Goal: Check status: Check status

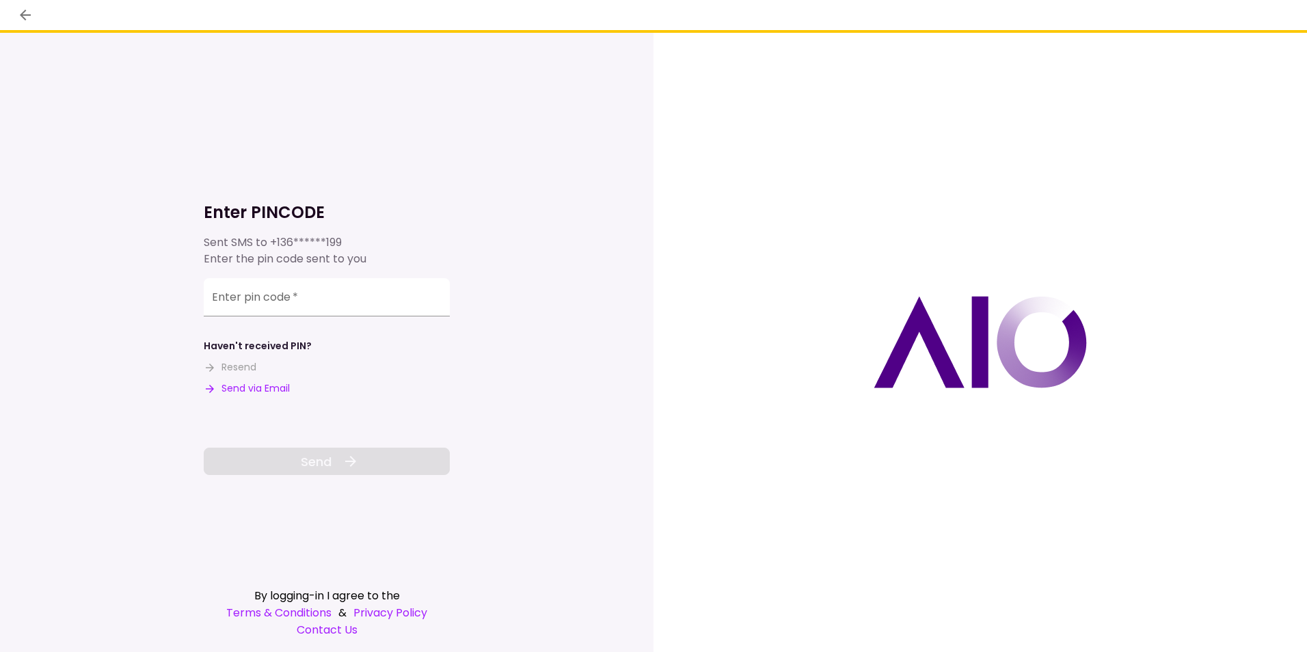
click at [285, 297] on input "Enter pin code   *" at bounding box center [327, 297] width 246 height 38
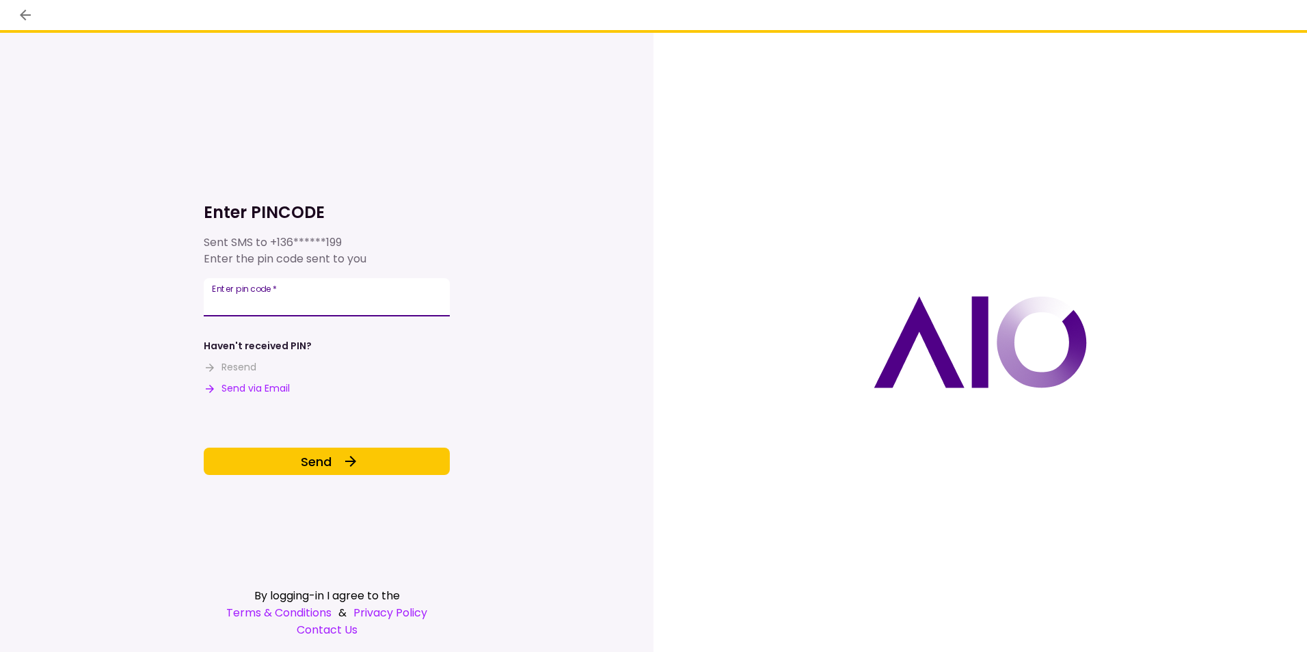
type input "******"
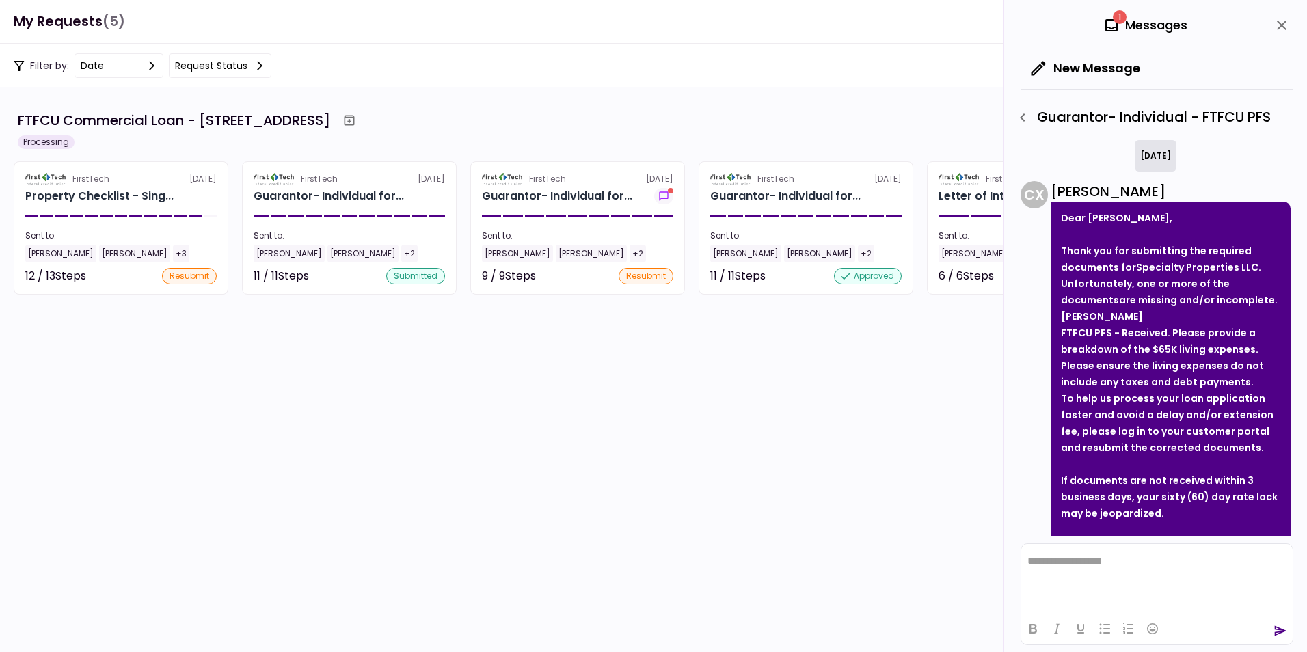
scroll to position [113, 0]
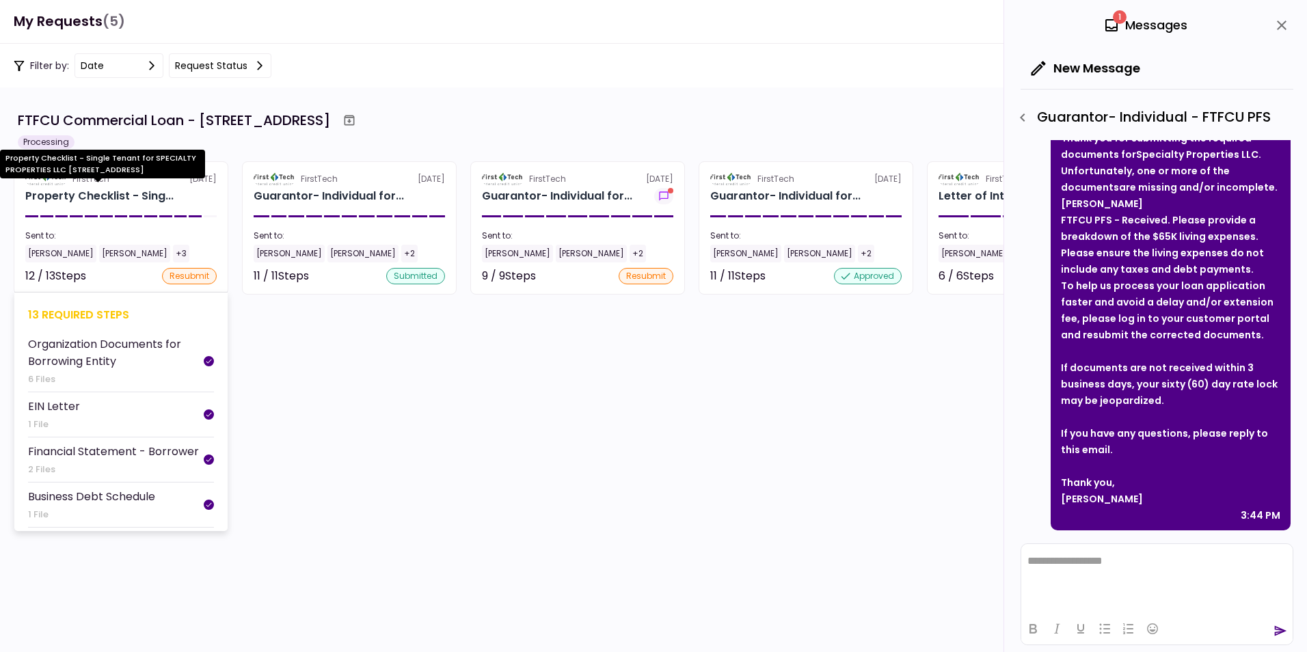
click at [91, 194] on div "Property Checklist - Sing..." at bounding box center [99, 196] width 148 height 16
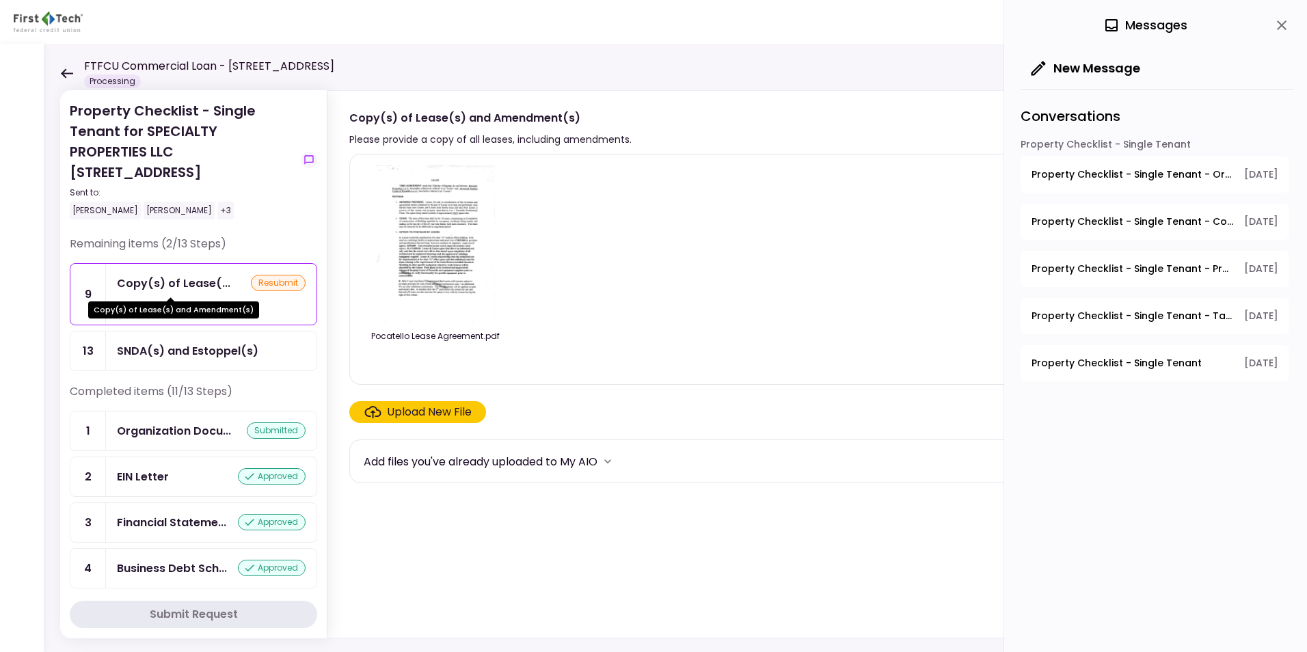
click at [160, 277] on div "Copy(s) of Lease(..." at bounding box center [173, 283] width 113 height 17
click at [1044, 172] on span "Property Checklist - Single Tenant - Organization Documents for Borrowing Entity" at bounding box center [1133, 175] width 203 height 14
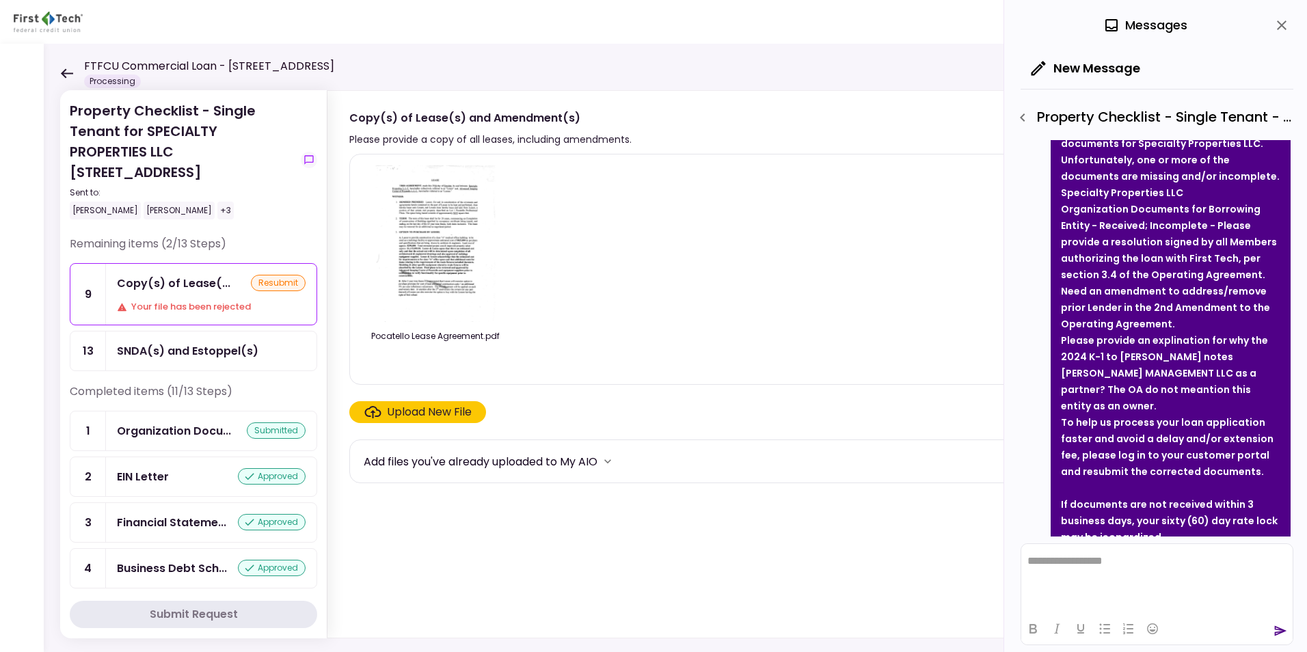
scroll to position [1240, 0]
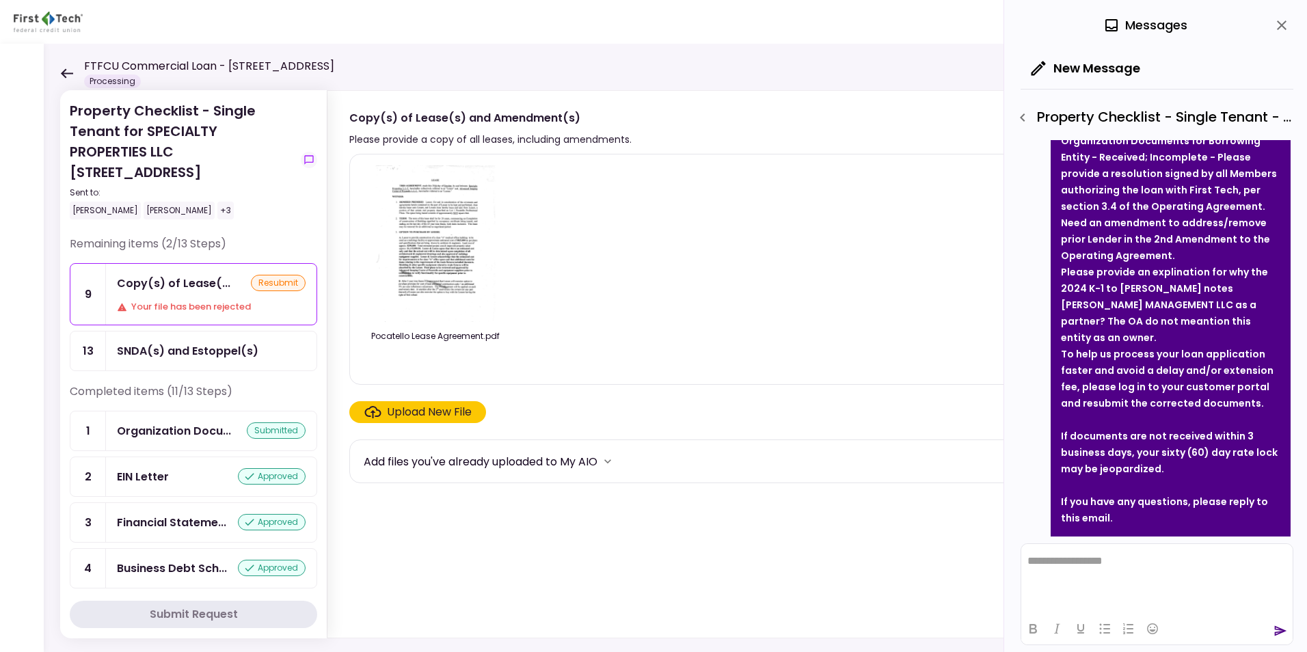
click at [64, 74] on icon at bounding box center [67, 73] width 12 height 10
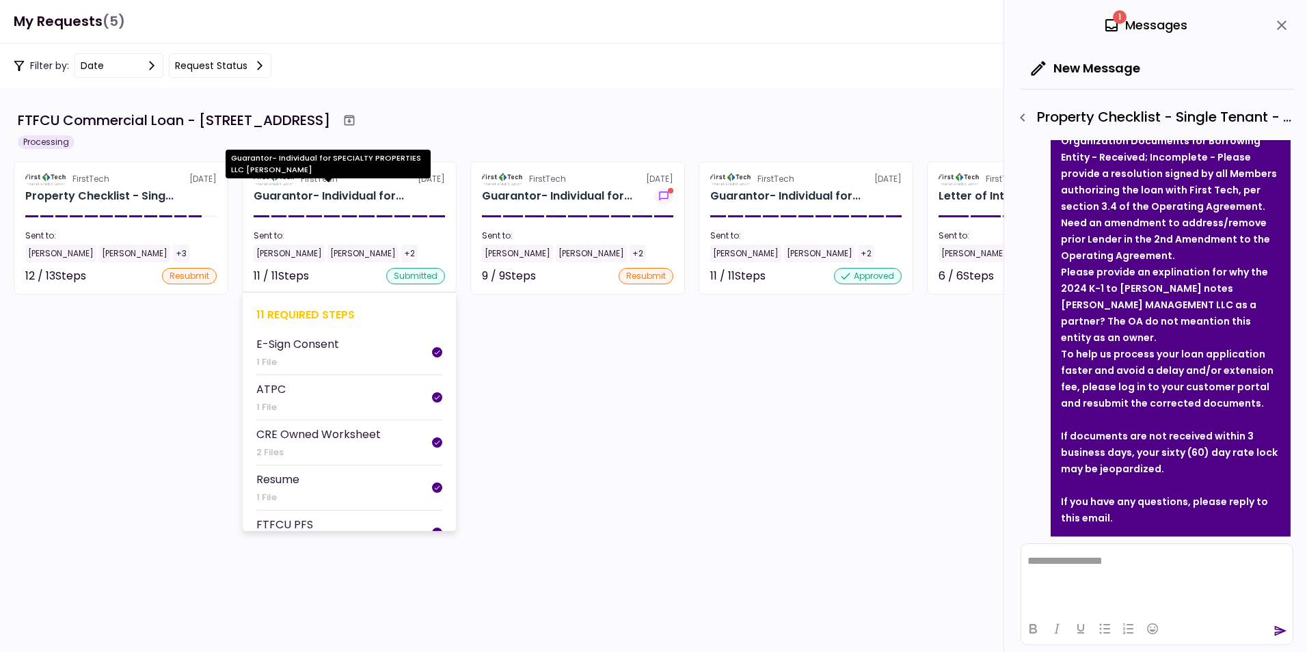
click at [299, 190] on div "Guarantor- Individual for..." at bounding box center [329, 196] width 150 height 16
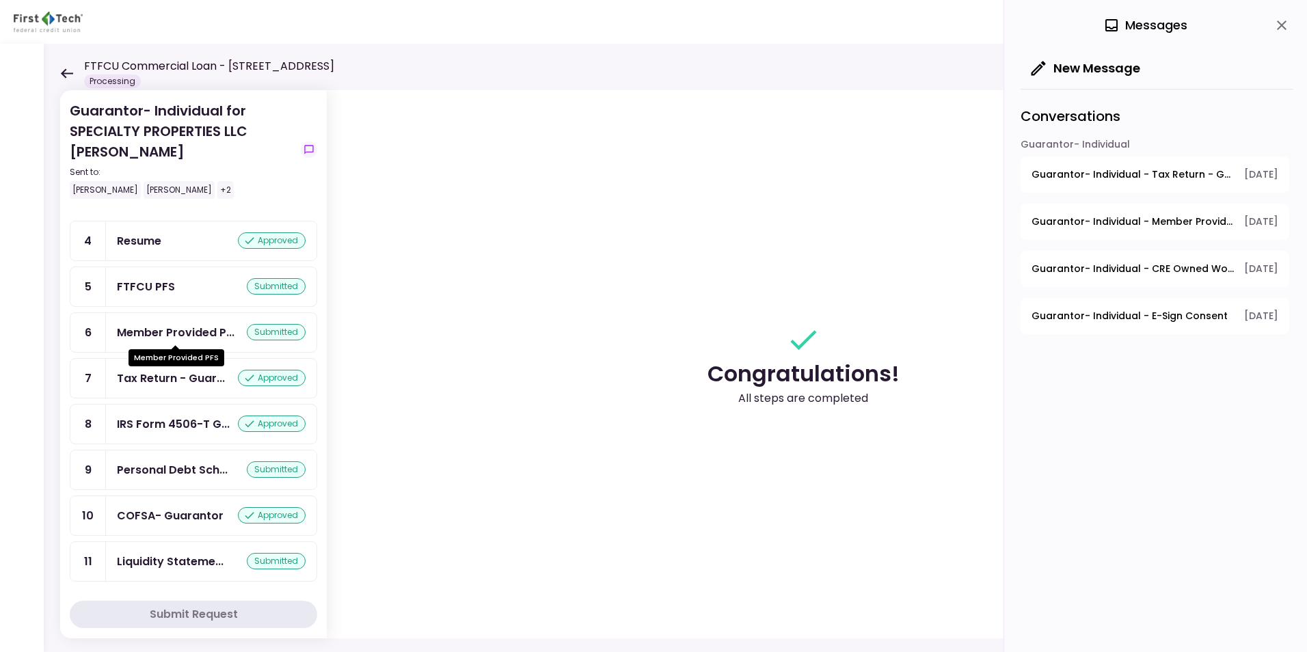
scroll to position [161, 0]
click at [62, 71] on icon at bounding box center [66, 73] width 13 height 10
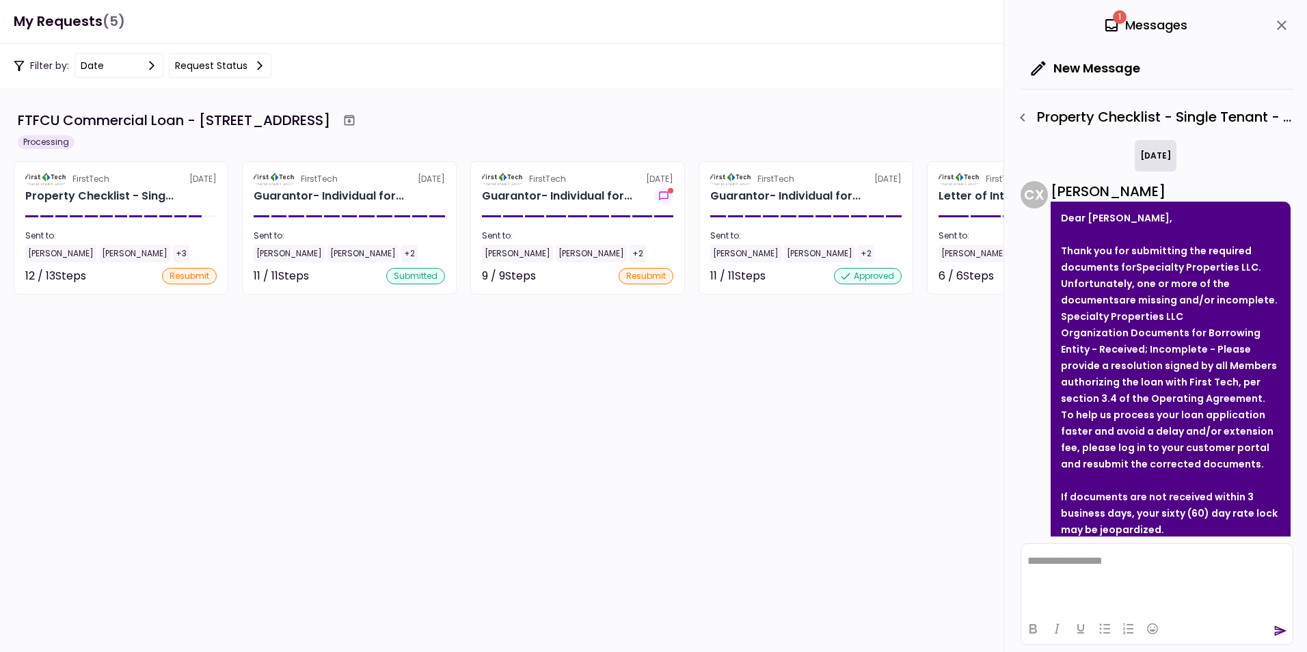
scroll to position [1308, 0]
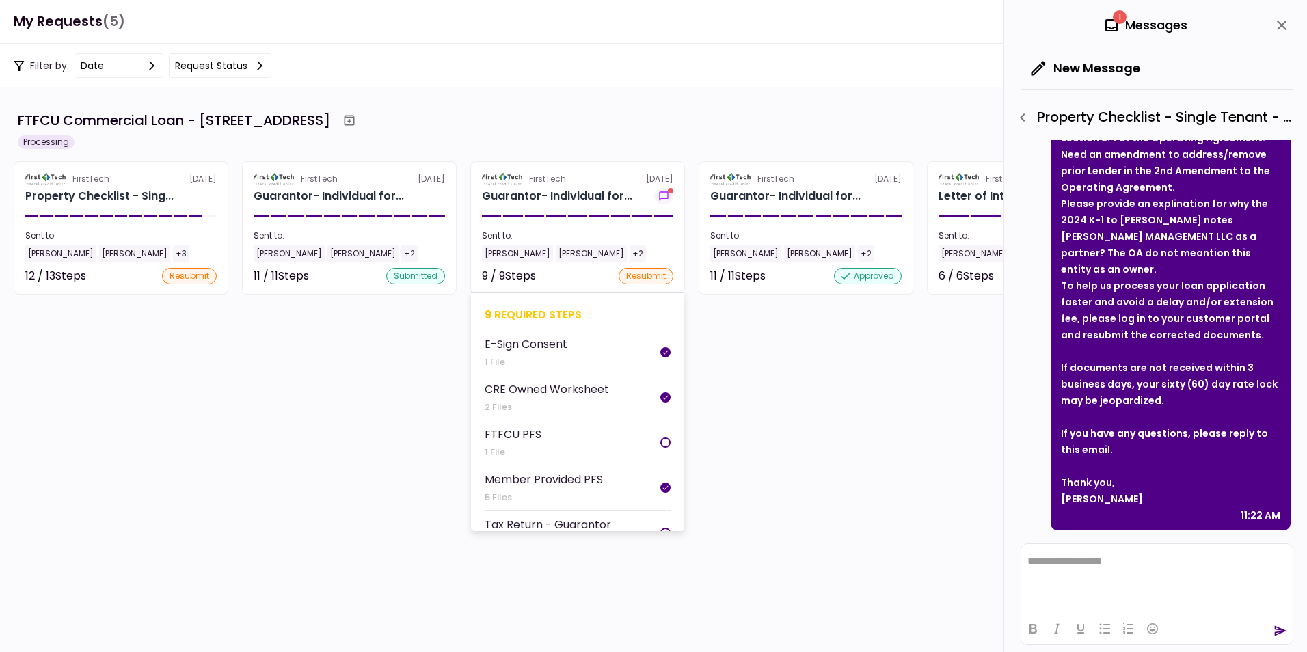
click at [509, 183] on img at bounding box center [503, 179] width 42 height 12
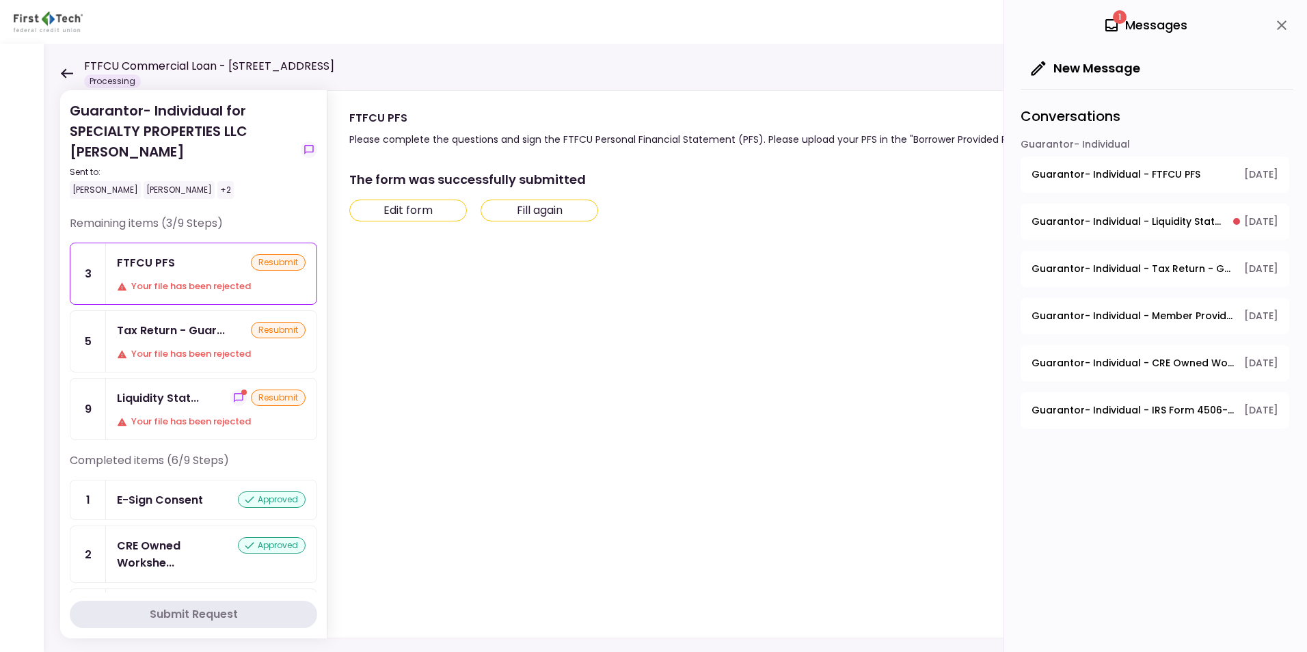
click at [170, 268] on div "FTFCU PFS" at bounding box center [146, 262] width 58 height 17
click at [1044, 176] on span "Guarantor- Individual - FTFCU PFS" at bounding box center [1116, 175] width 169 height 14
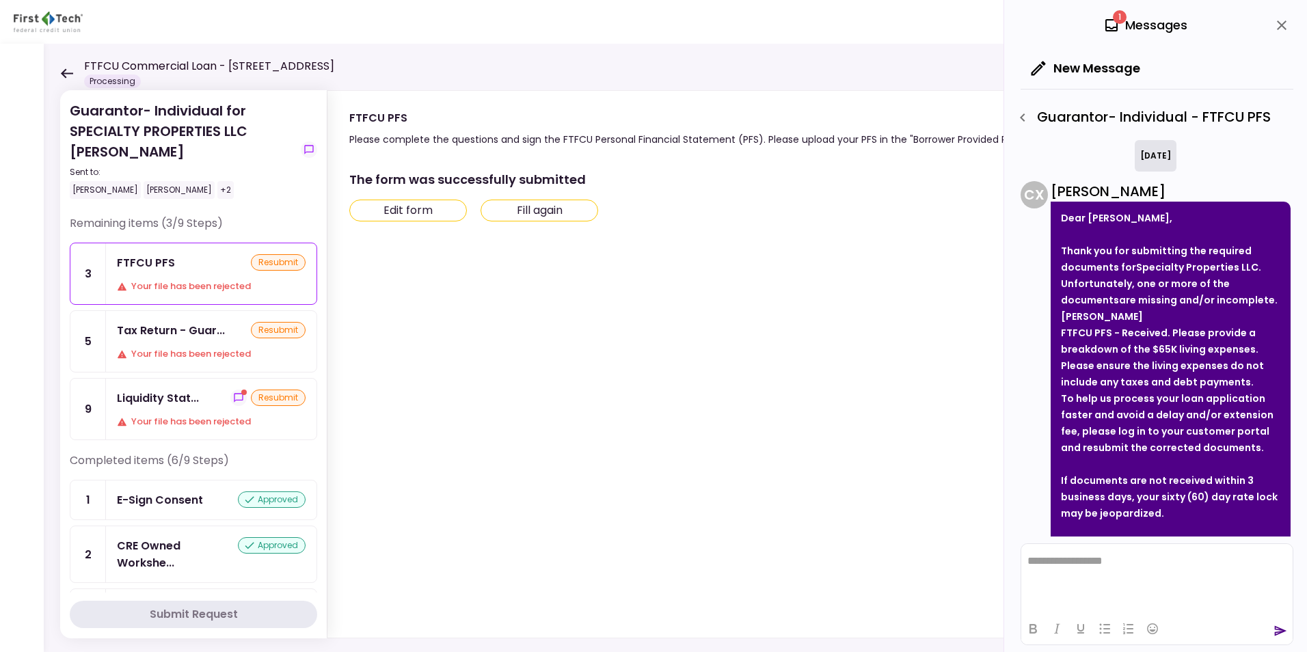
scroll to position [113, 0]
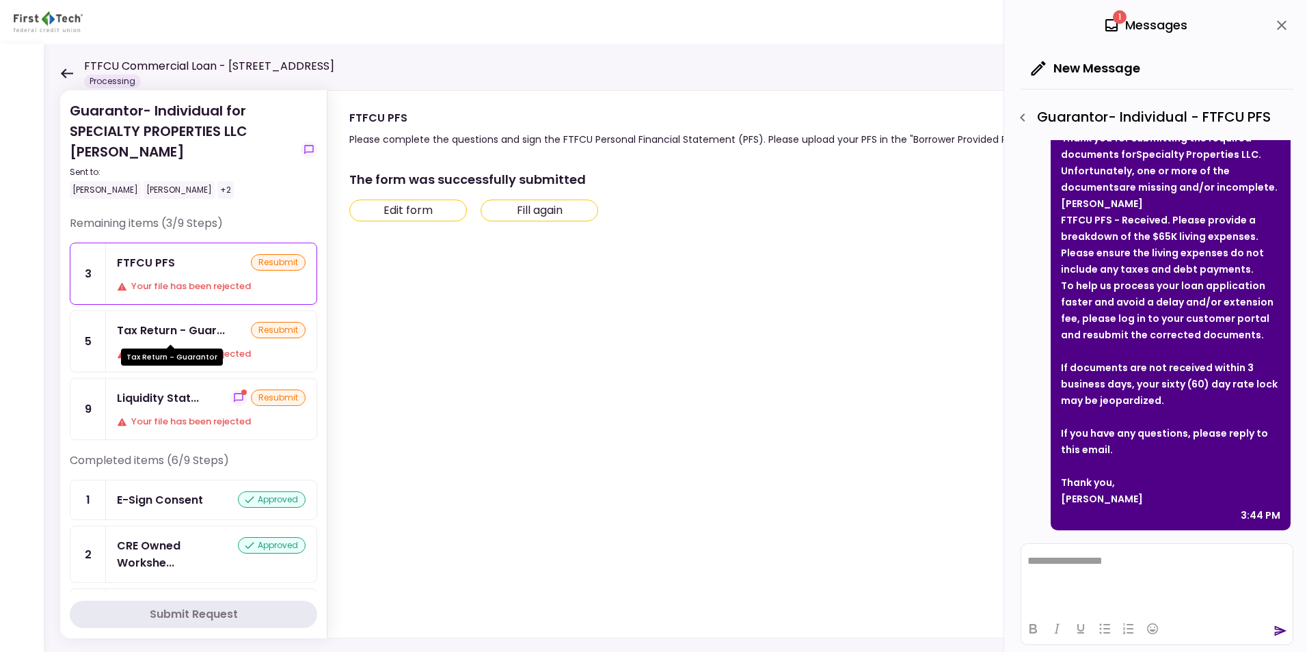
click at [177, 333] on div "Tax Return - Guar..." at bounding box center [171, 330] width 108 height 17
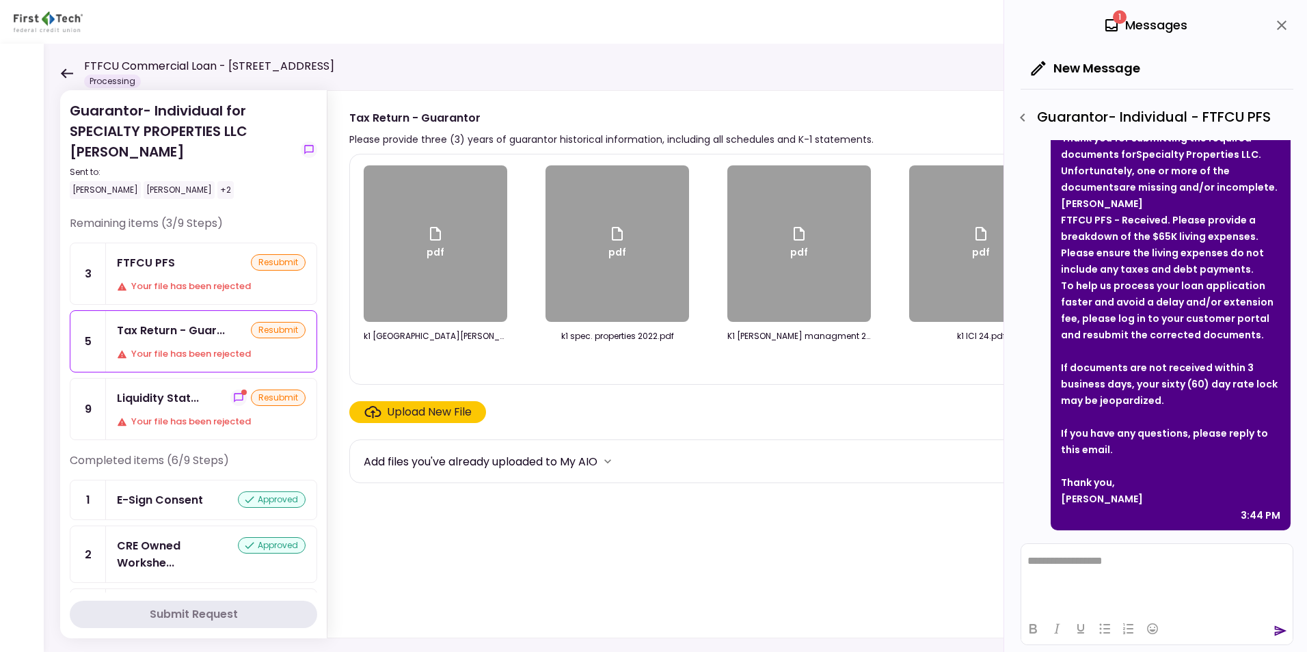
click at [1021, 114] on icon "button" at bounding box center [1023, 117] width 16 height 16
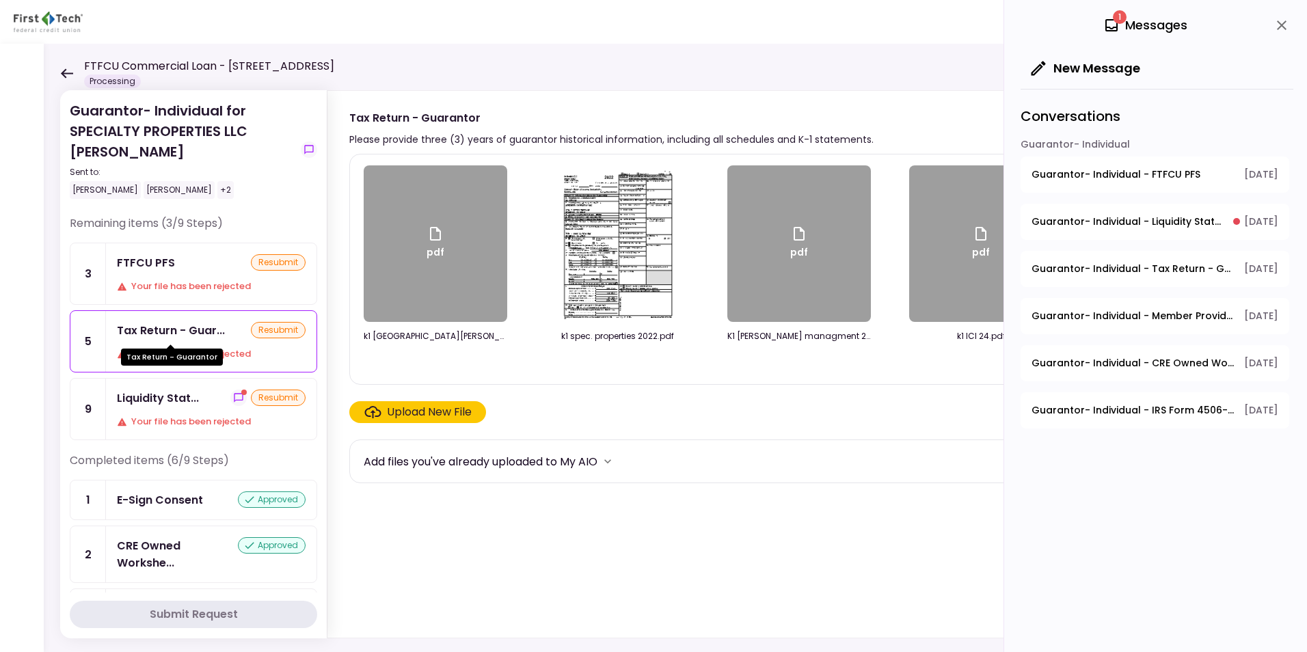
click at [181, 331] on div "Tax Return - Guar..." at bounding box center [171, 330] width 108 height 17
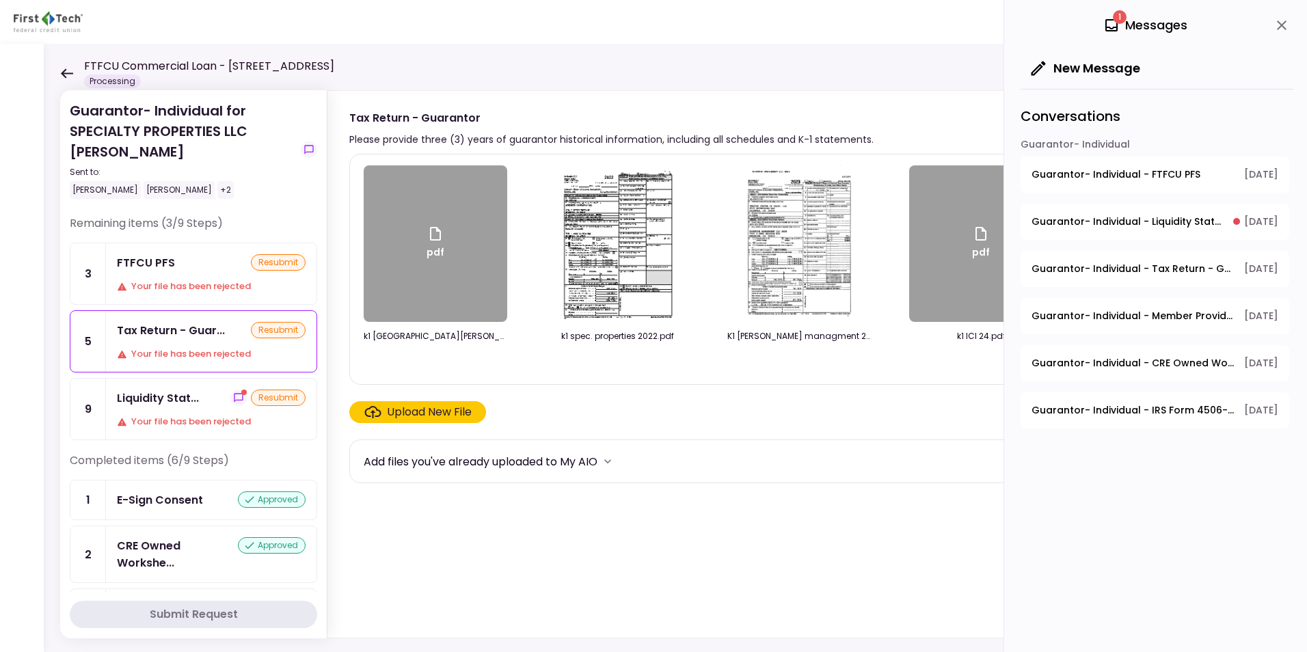
click at [1044, 266] on span "Guarantor- Individual - Tax Return - Guarantor" at bounding box center [1133, 269] width 203 height 14
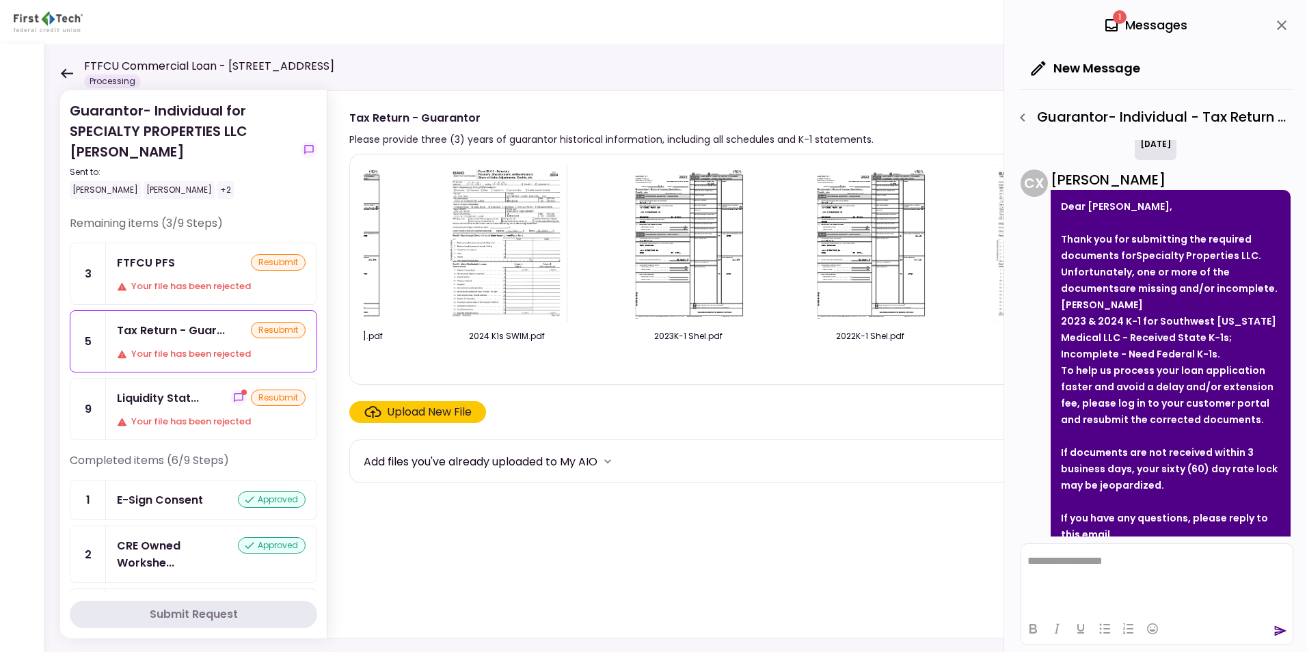
scroll to position [0, 2849]
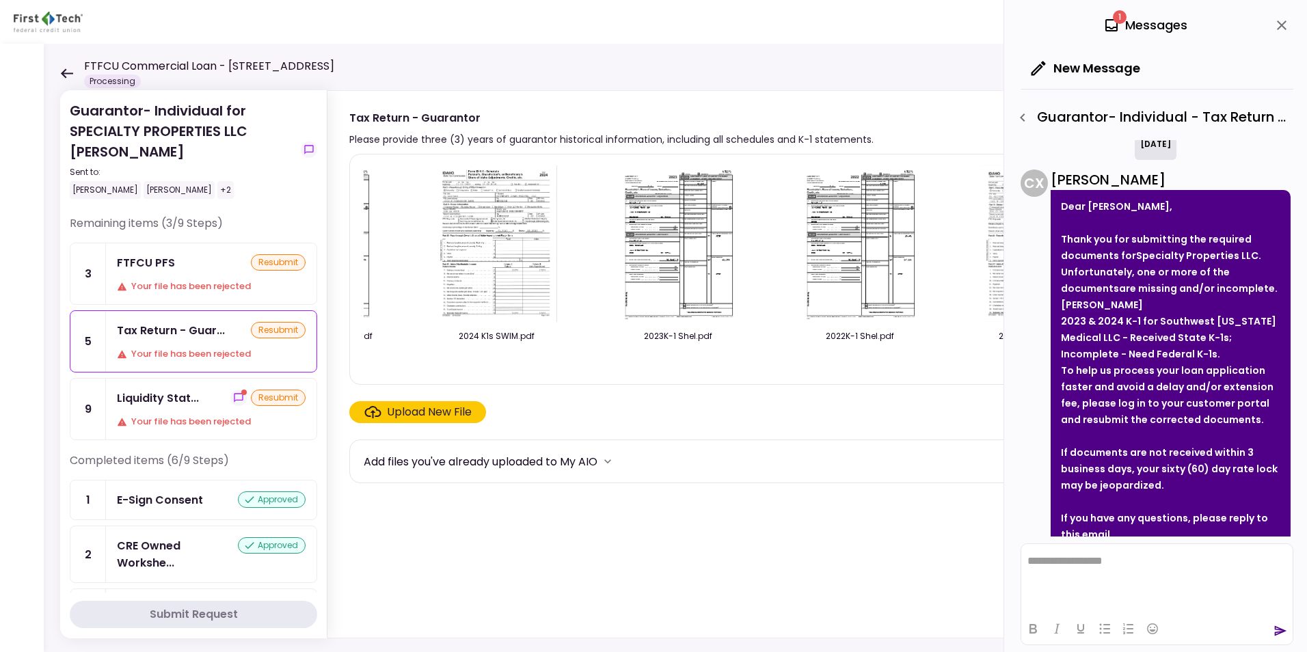
click at [487, 256] on img at bounding box center [497, 243] width 122 height 157
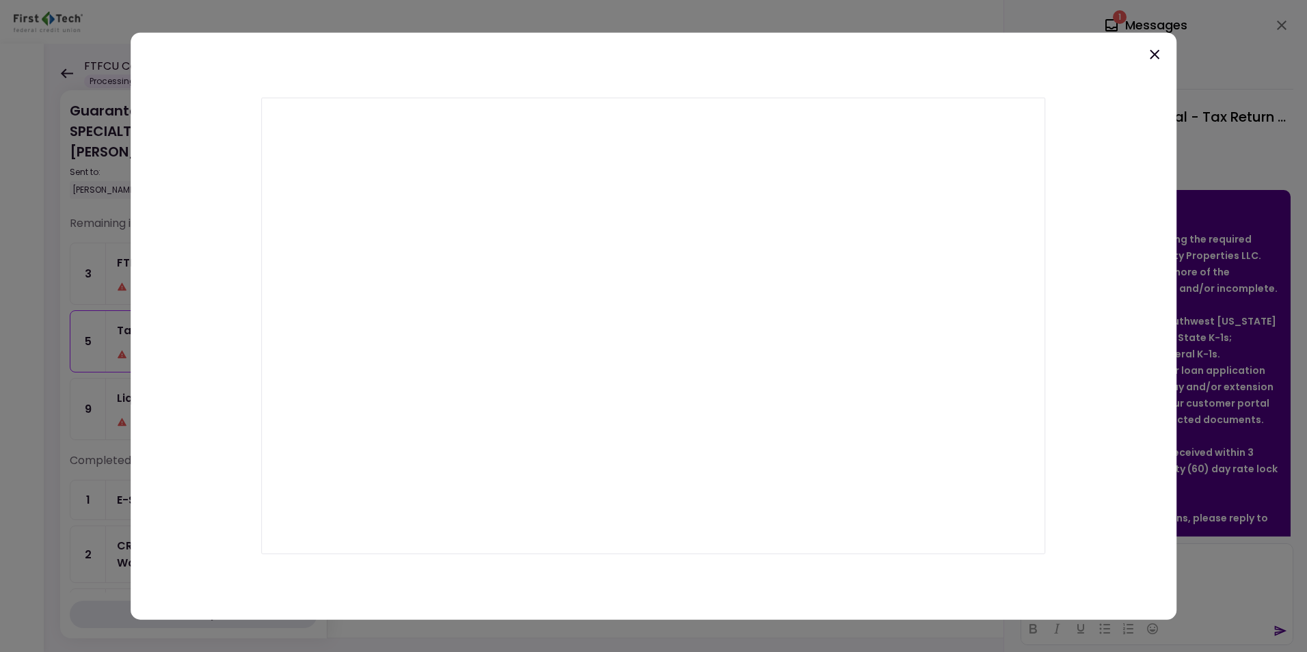
click at [1044, 57] on icon at bounding box center [1155, 54] width 16 height 16
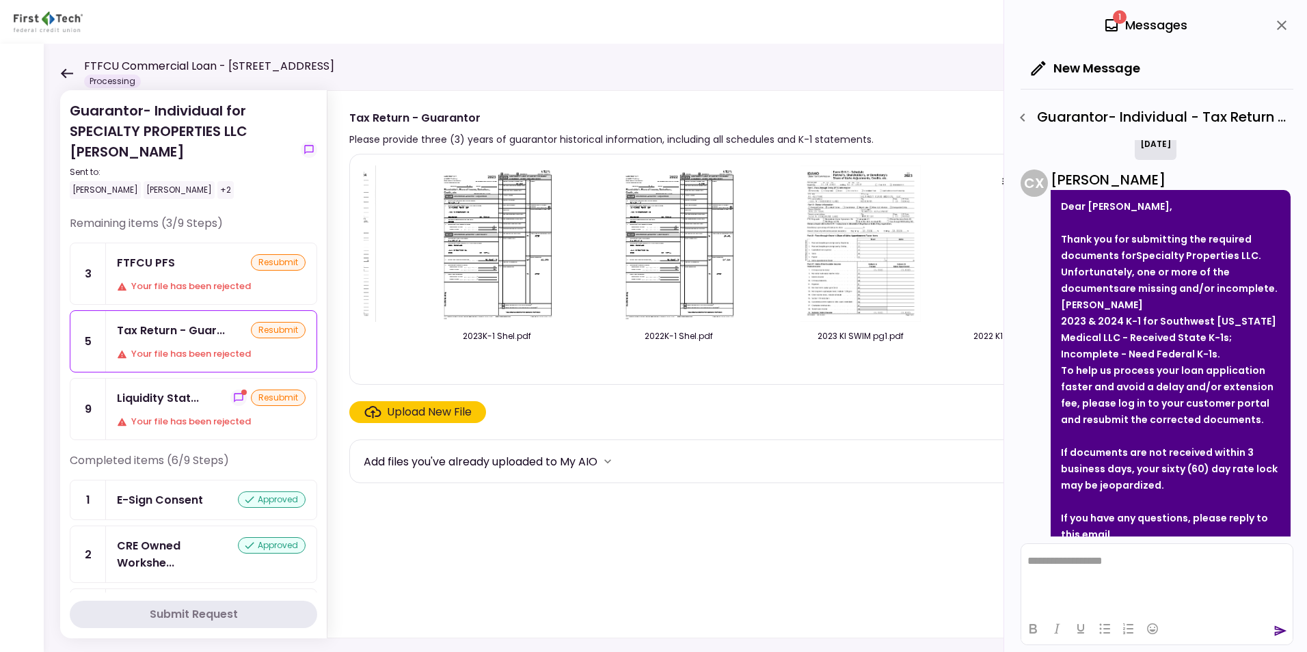
scroll to position [0, 3037]
click at [859, 256] on img at bounding box center [854, 243] width 122 height 157
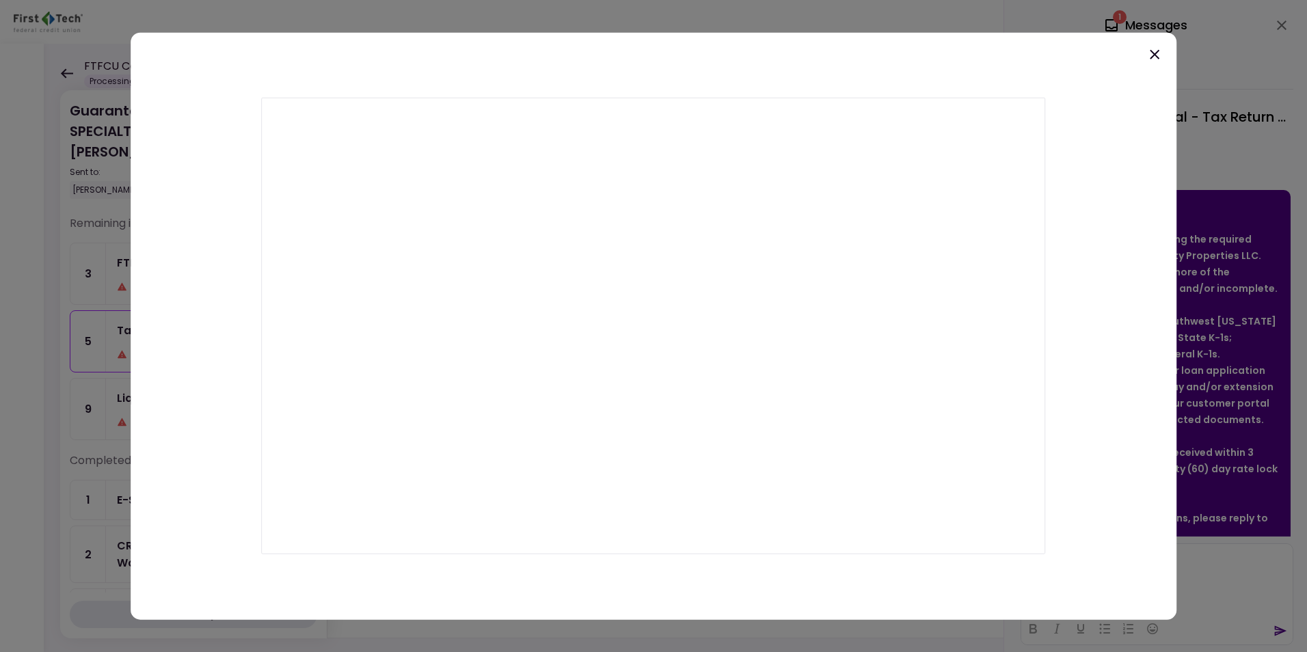
click at [1044, 53] on icon at bounding box center [1155, 55] width 10 height 10
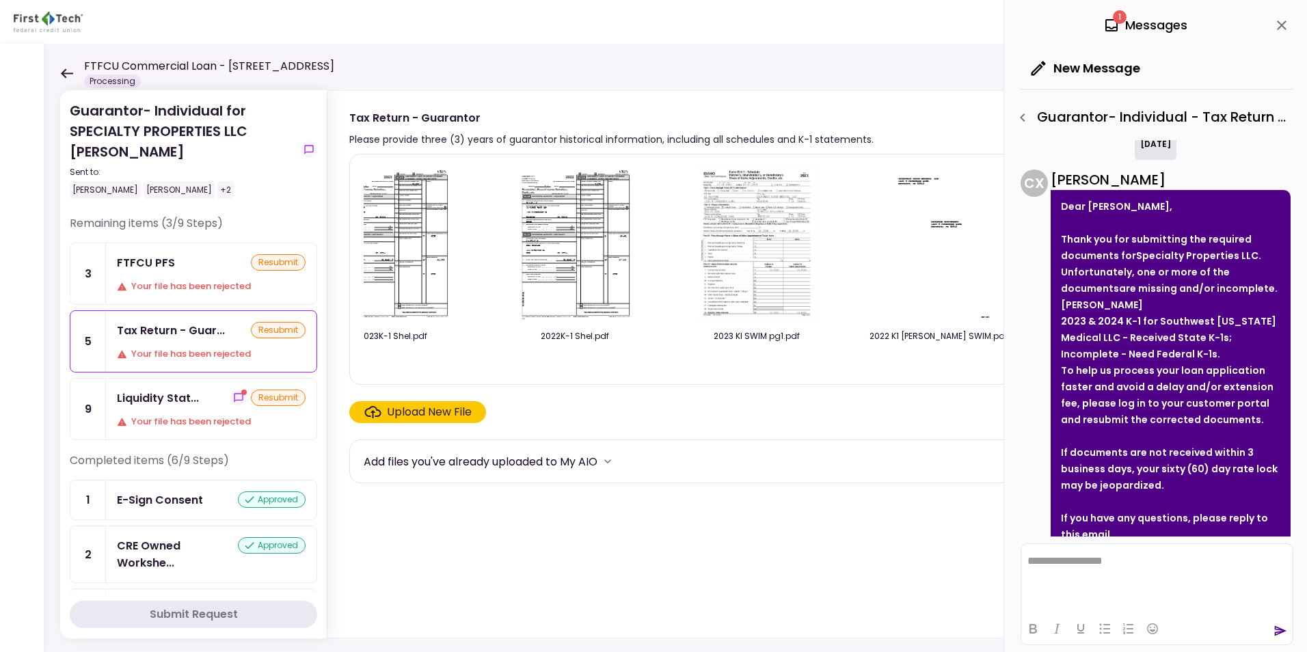
scroll to position [0, 3137]
click at [941, 277] on img at bounding box center [935, 243] width 122 height 157
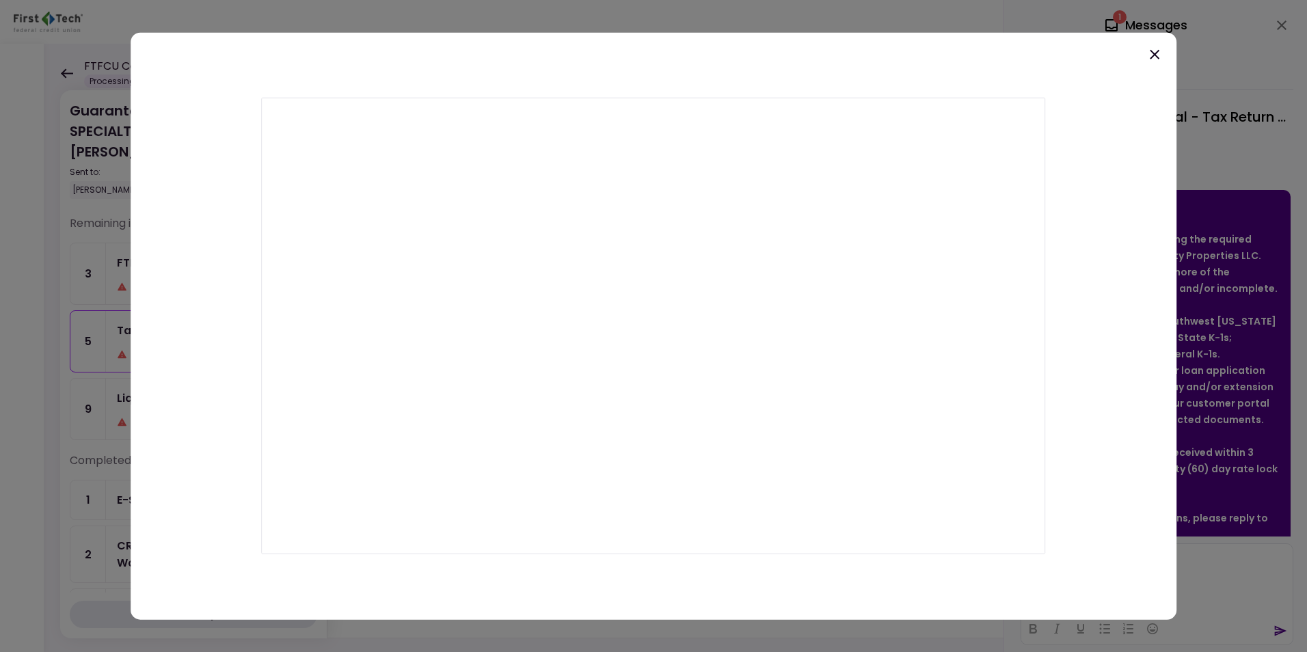
click at [1044, 53] on icon at bounding box center [1155, 55] width 10 height 10
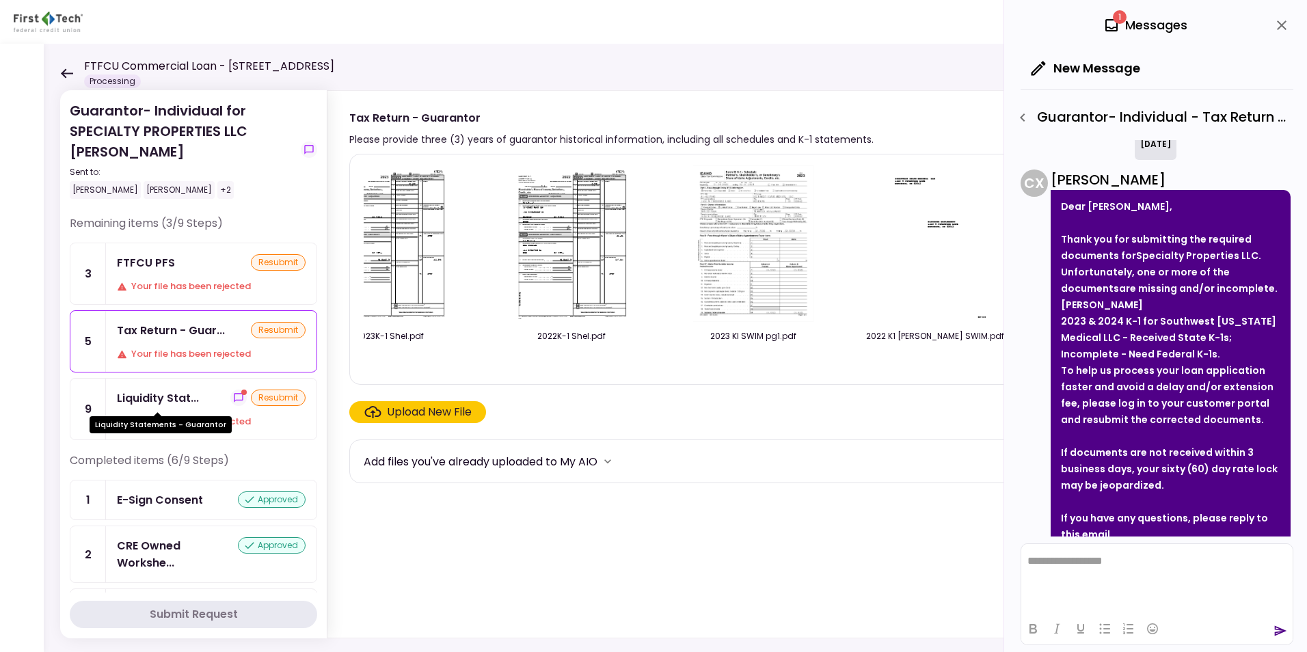
drag, startPoint x: 161, startPoint y: 401, endPoint x: 152, endPoint y: 401, distance: 8.2
click at [160, 401] on div "Liquidity Stat..." at bounding box center [158, 398] width 82 height 17
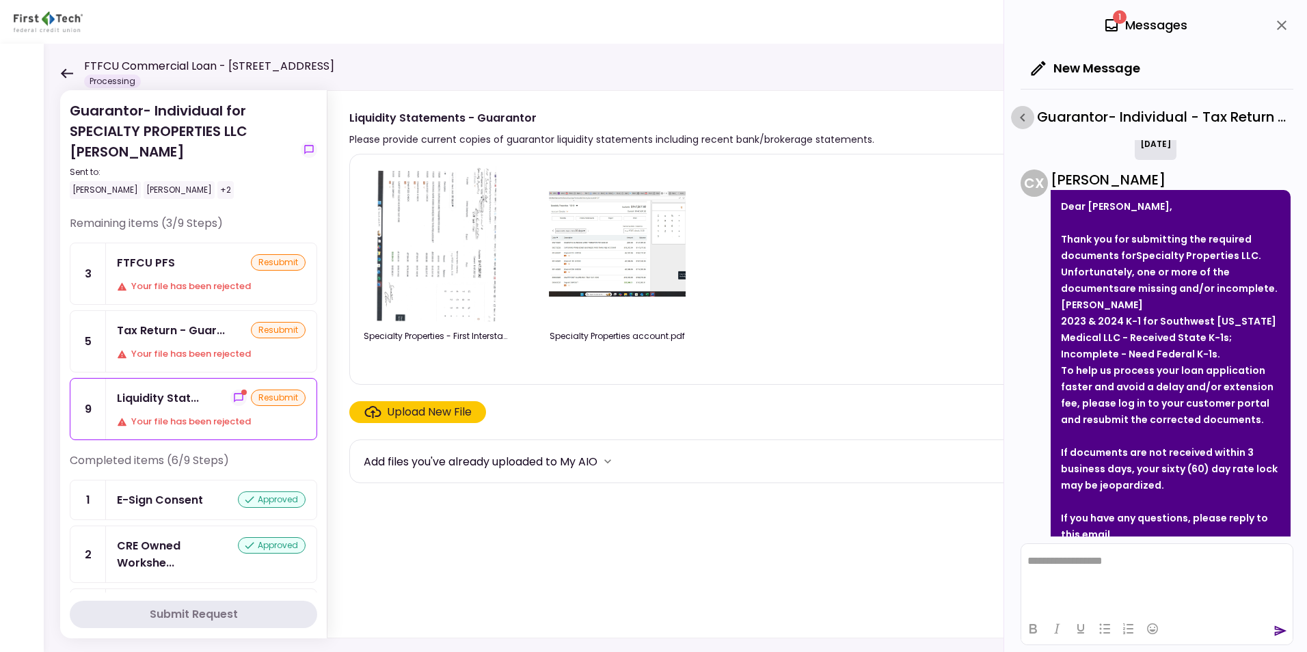
click at [1026, 116] on icon "button" at bounding box center [1023, 117] width 16 height 16
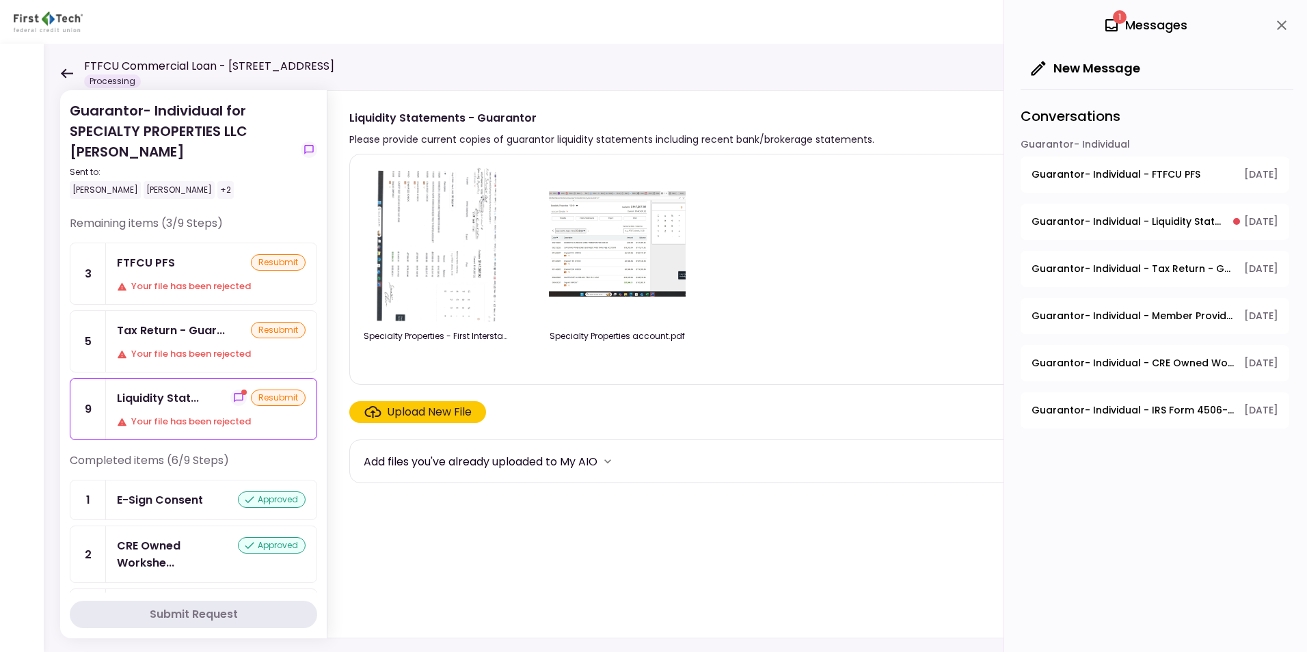
click at [1044, 219] on span "Guarantor- Individual - Liquidity Statements - Guarantor" at bounding box center [1128, 222] width 192 height 14
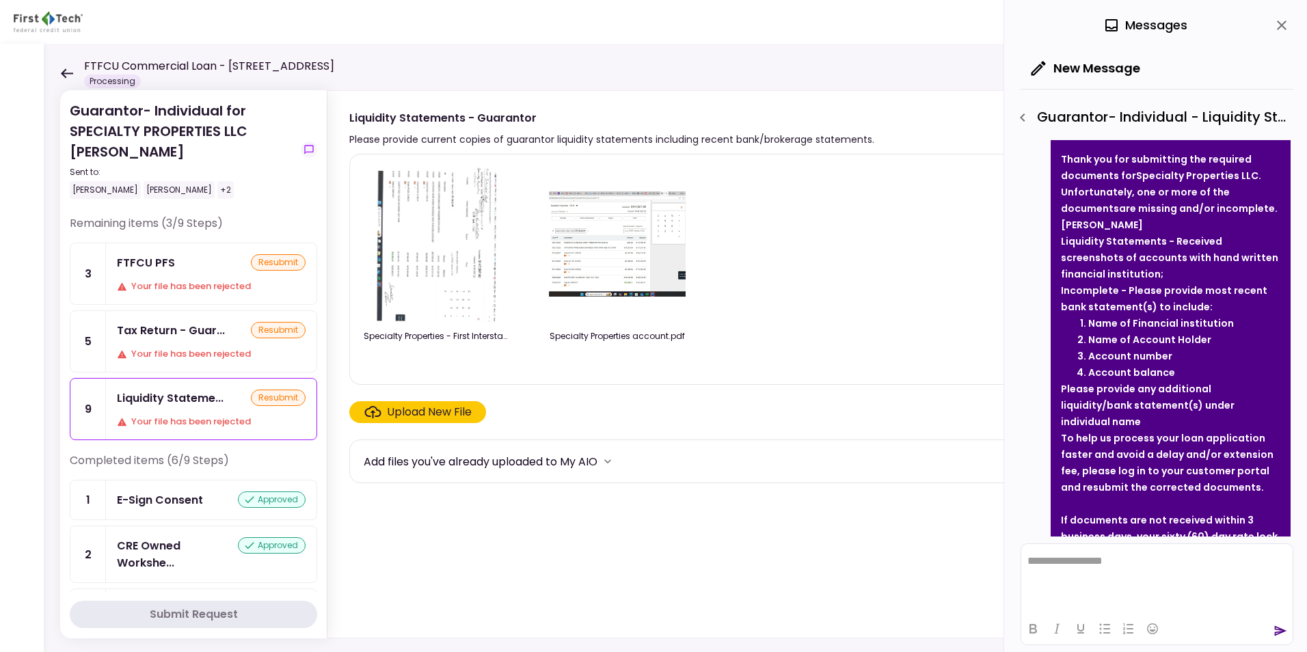
scroll to position [91, 0]
click at [1024, 119] on icon "button" at bounding box center [1023, 117] width 16 height 16
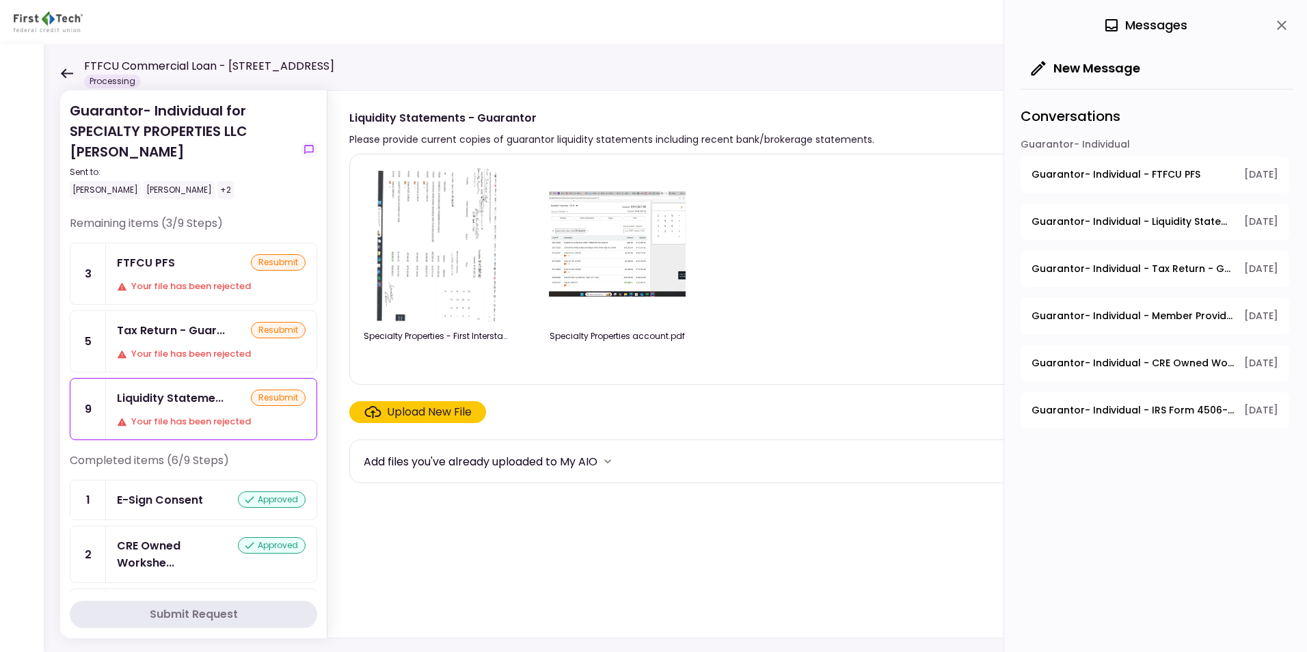
click at [64, 70] on icon at bounding box center [67, 73] width 12 height 10
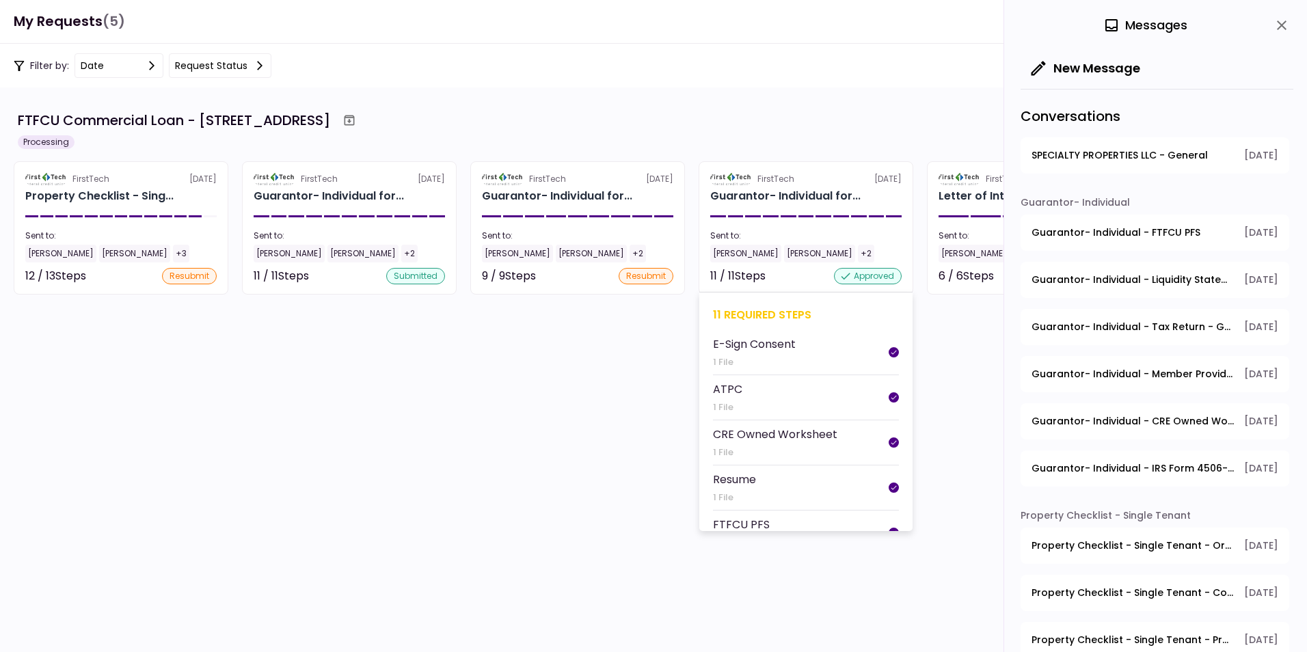
click at [772, 226] on section "FirstTech [DATE] Guarantor- Individual for... Sent to: [PERSON_NAME] [PERSON_NA…" at bounding box center [806, 227] width 215 height 133
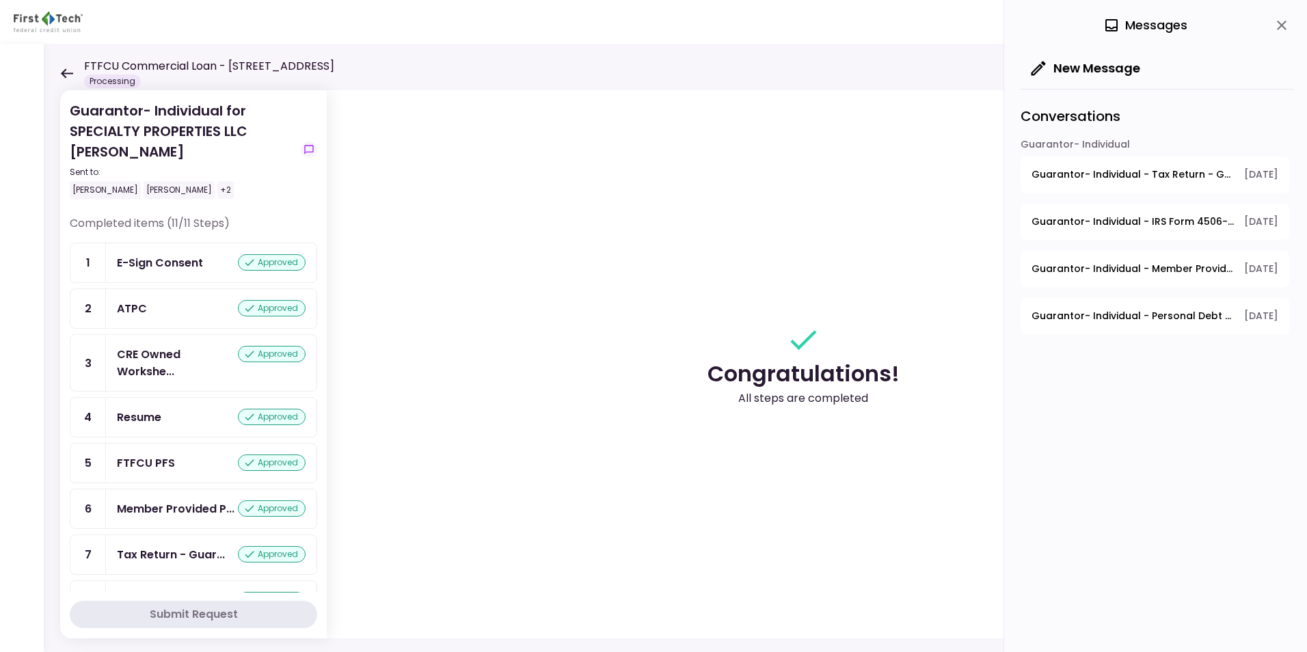
click at [1044, 24] on icon "close" at bounding box center [1282, 25] width 16 height 16
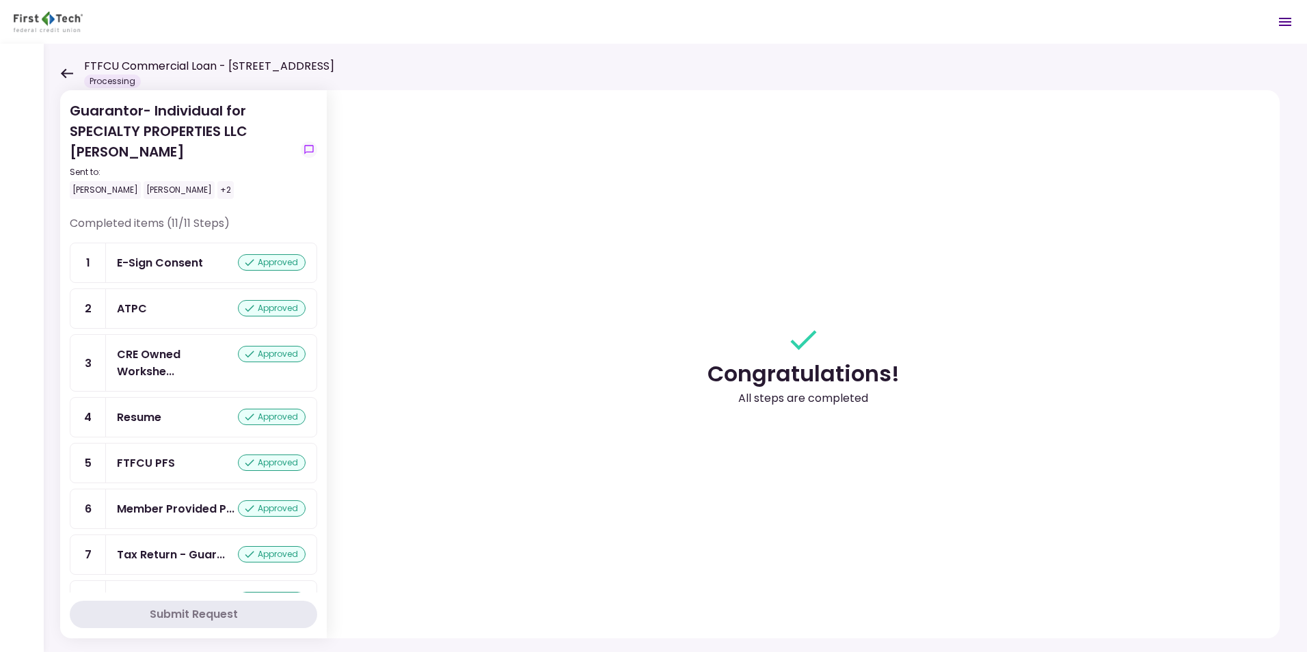
click at [66, 70] on icon at bounding box center [66, 73] width 13 height 10
